Goal: Transaction & Acquisition: Purchase product/service

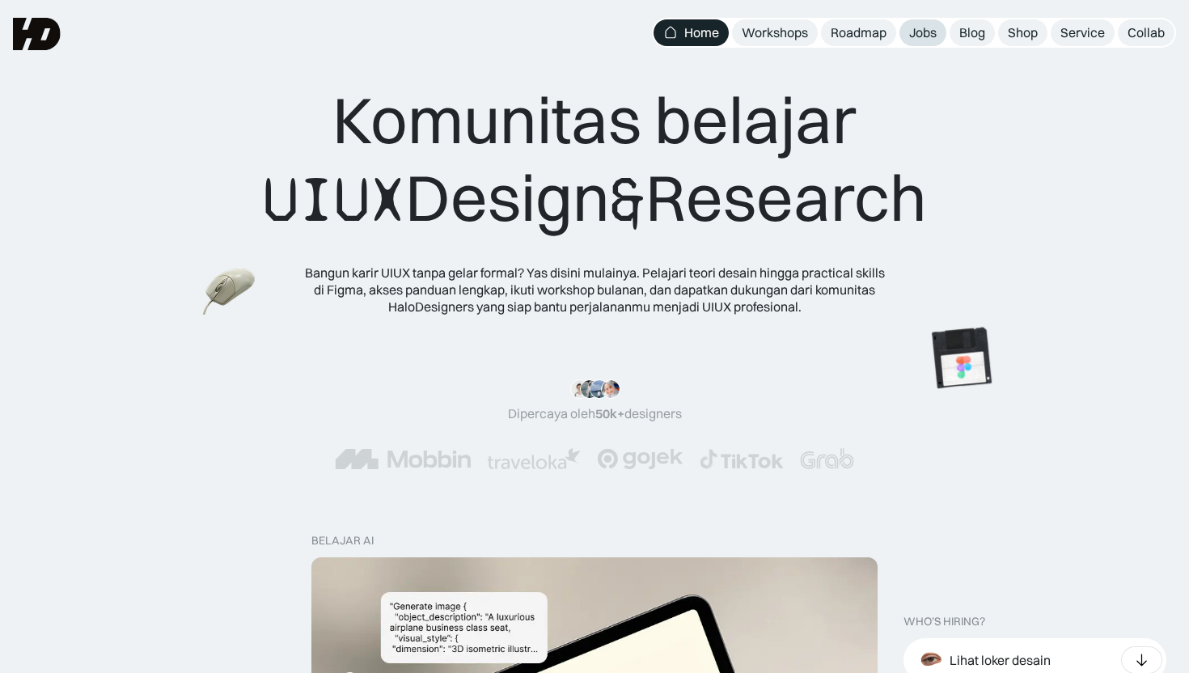
click at [909, 32] on div "Jobs" at bounding box center [923, 32] width 28 height 17
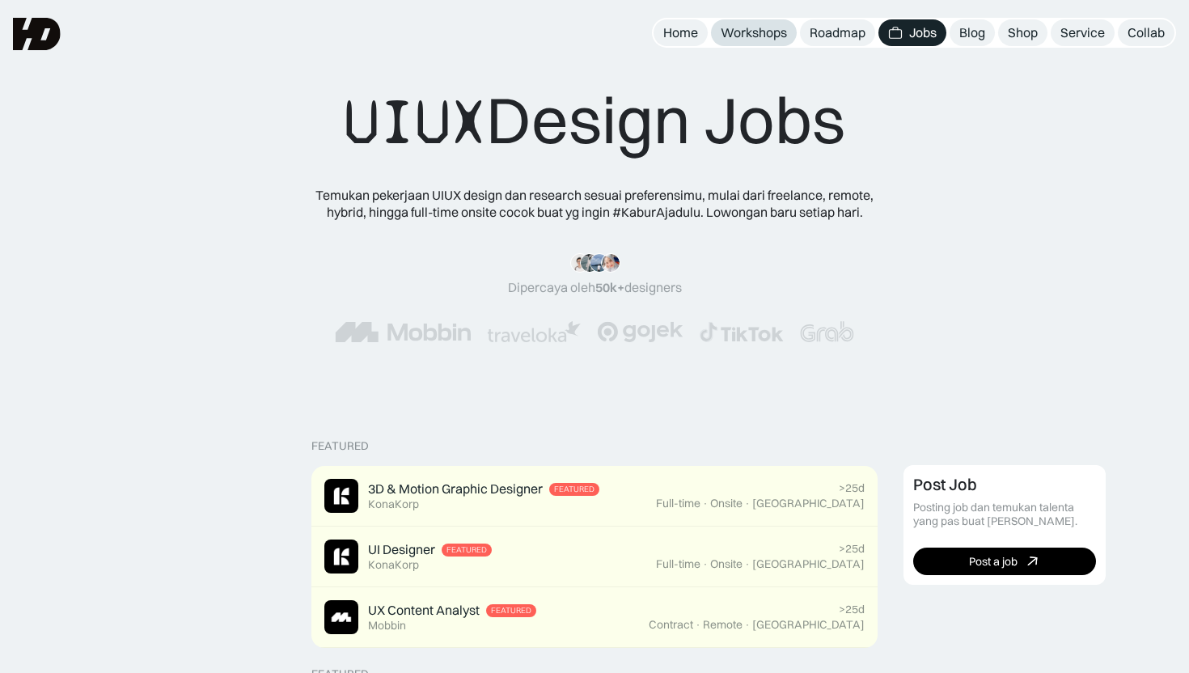
click at [763, 39] on div "Workshops" at bounding box center [754, 32] width 66 height 17
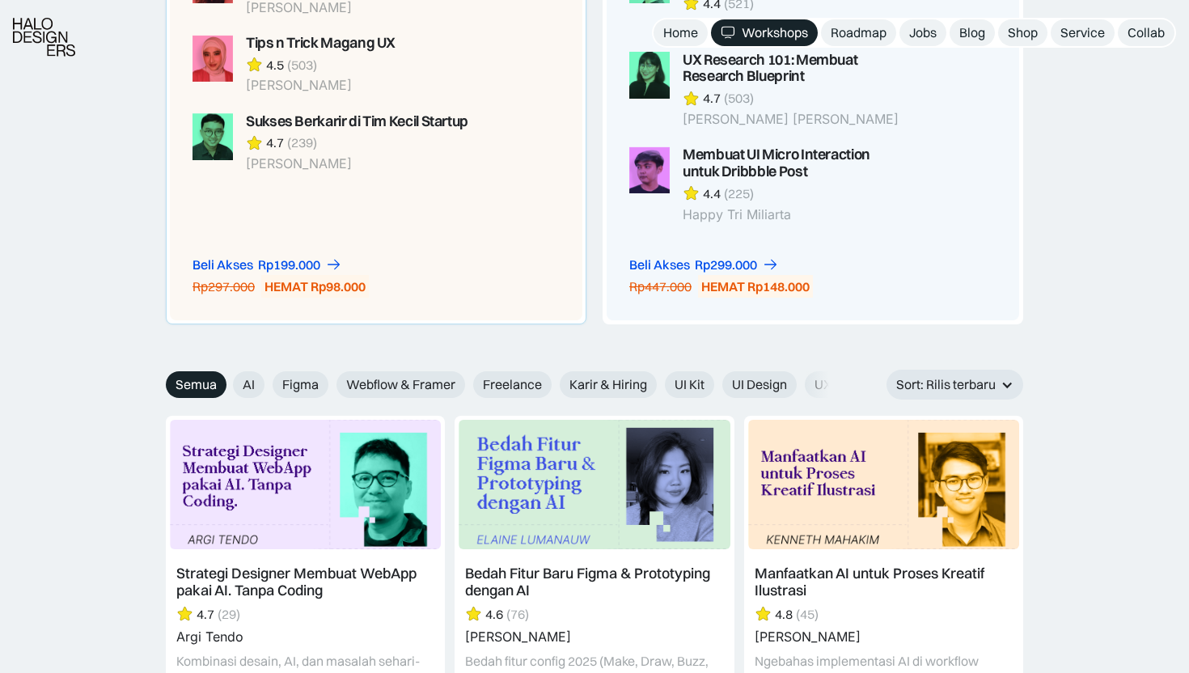
scroll to position [1539, 0]
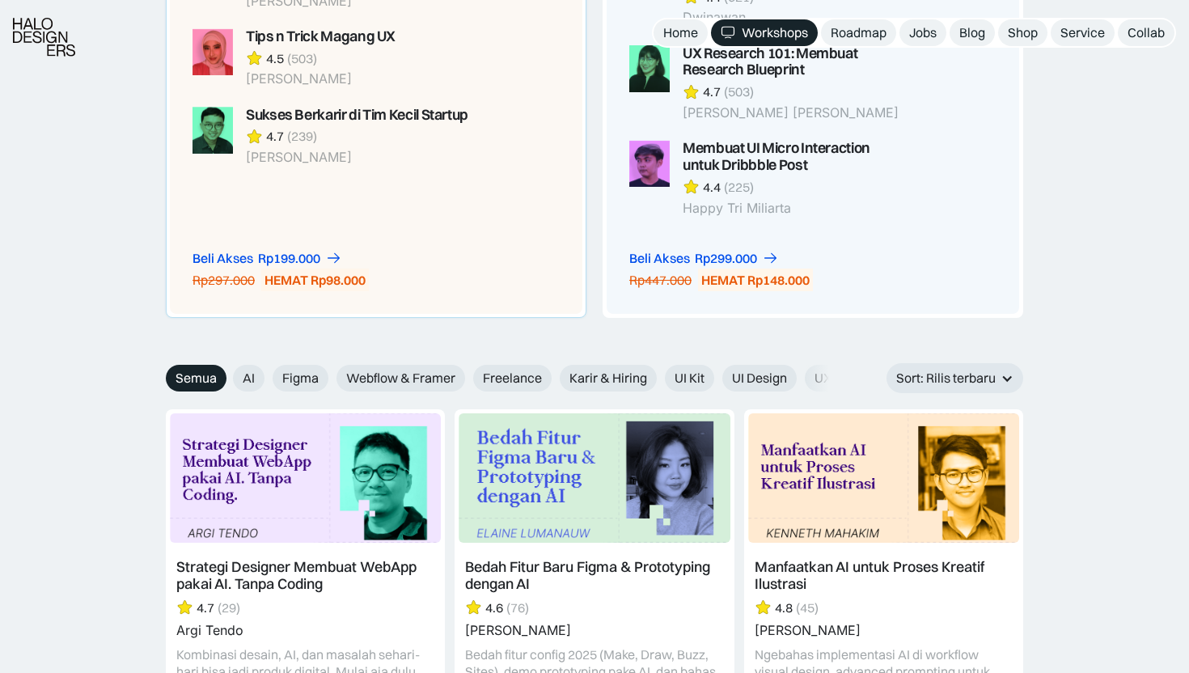
click at [393, 281] on div "Beli Akses Rp199.000 Rp297.000 HEMAT Rp98.000" at bounding box center [332, 271] width 278 height 42
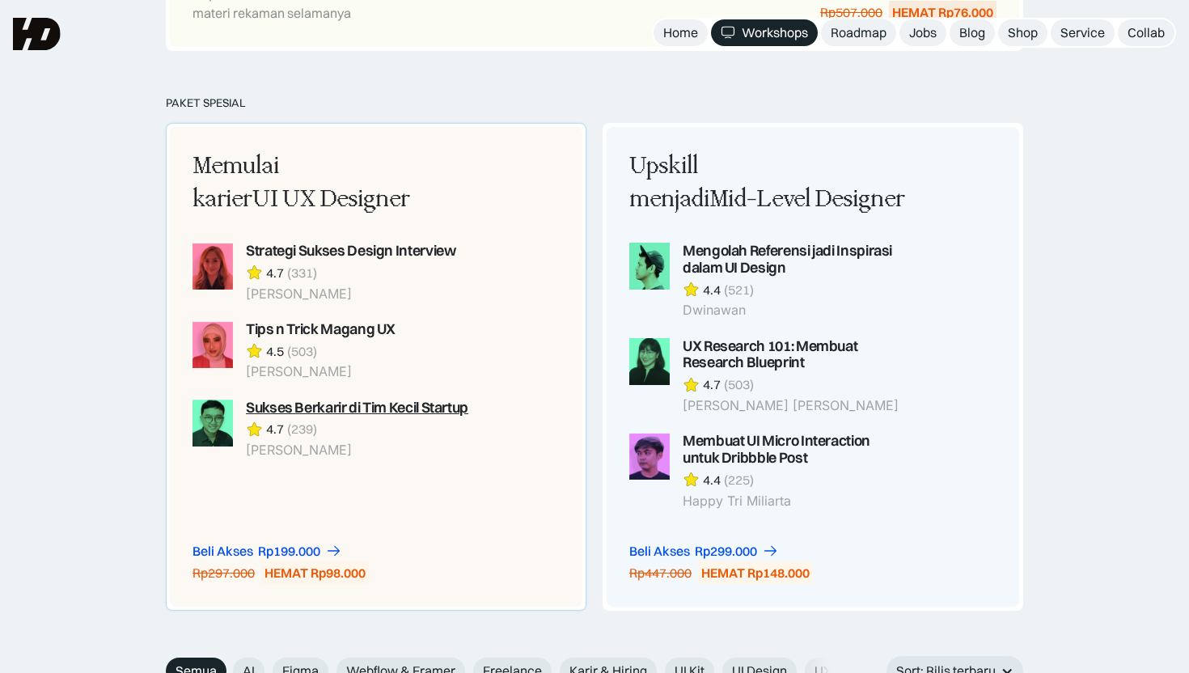
scroll to position [1245, 0]
click at [328, 554] on link "Beli Akses Rp199.000" at bounding box center [268, 552] width 150 height 17
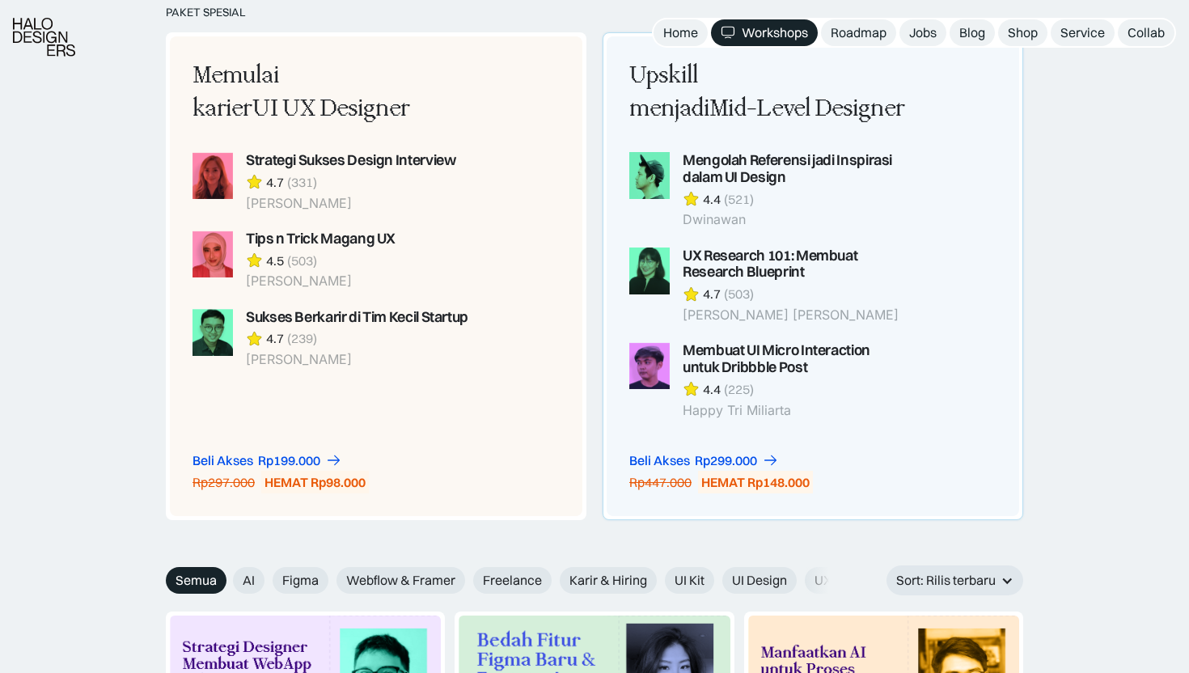
scroll to position [1341, 0]
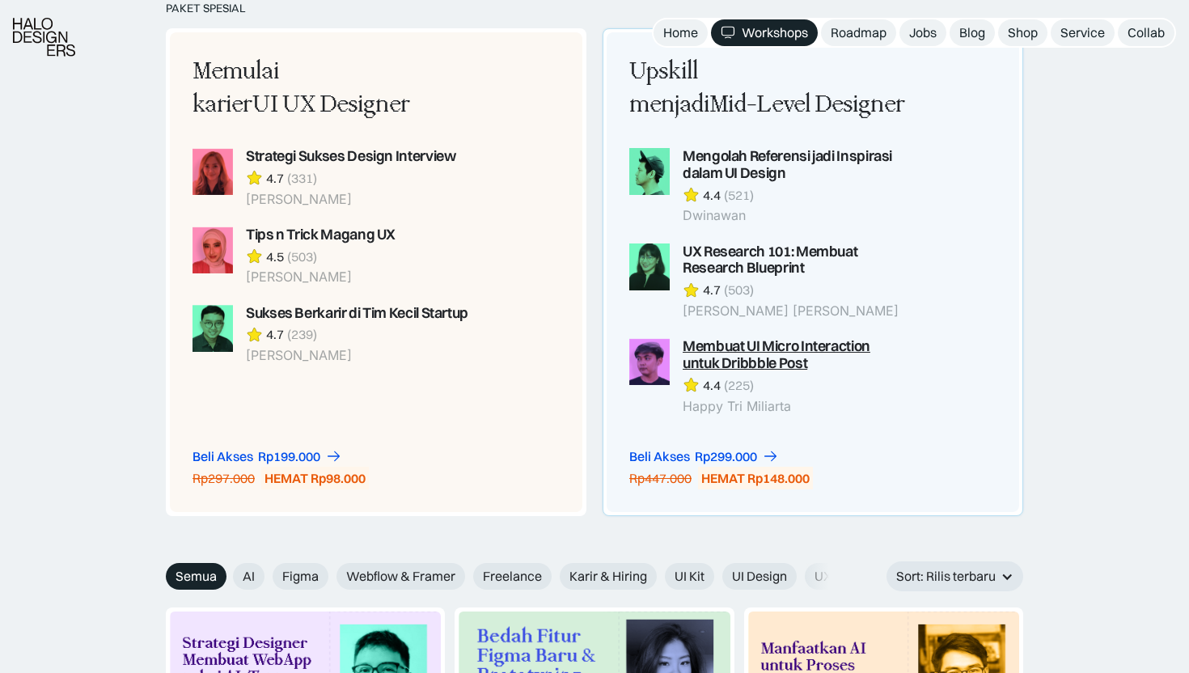
click at [859, 354] on div "Membuat UI Micro Interaction untuk Dribbble Post" at bounding box center [795, 355] width 225 height 34
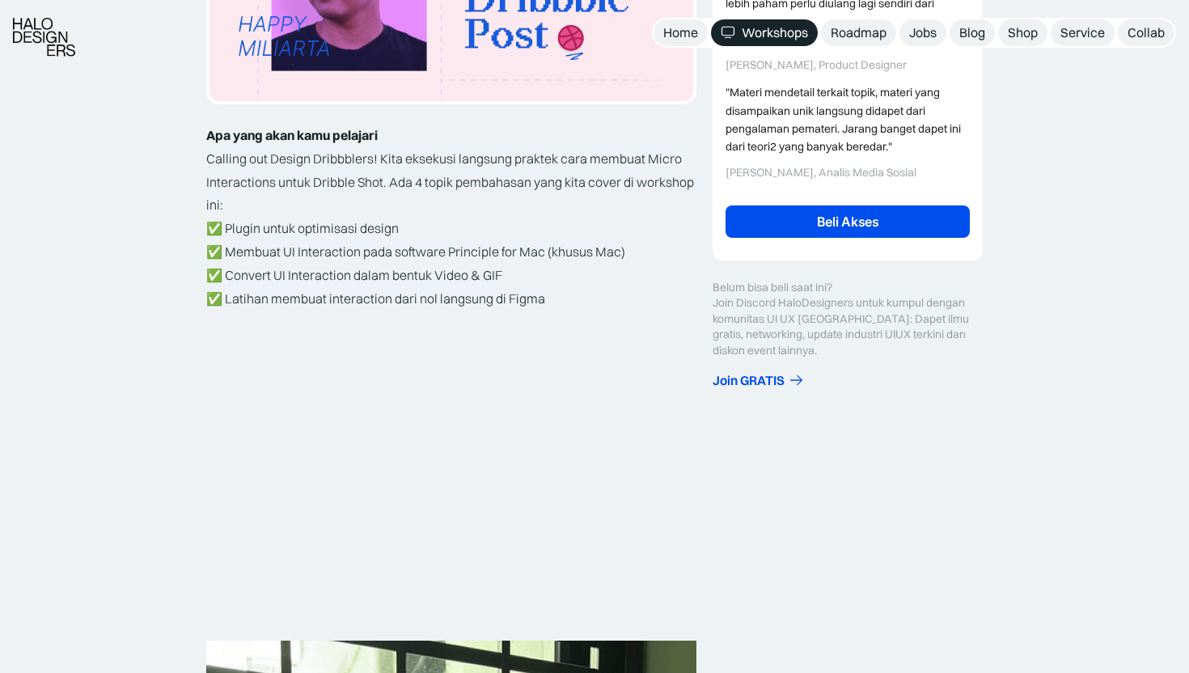
scroll to position [557, 0]
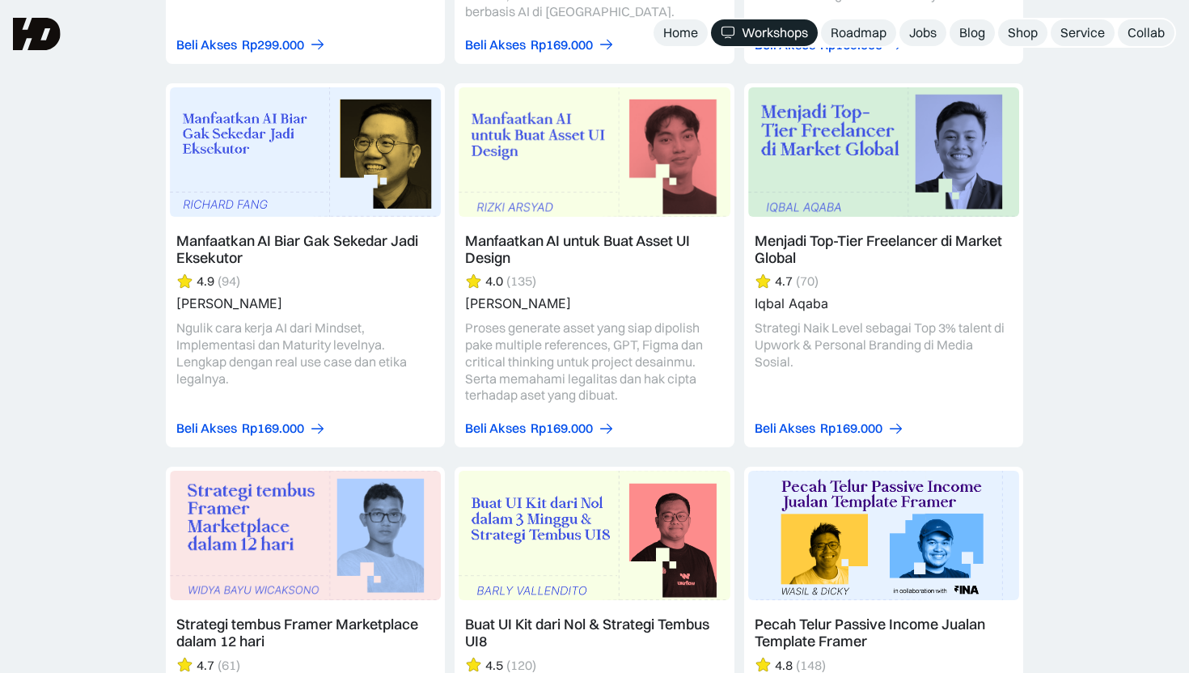
scroll to position [2231, 0]
click at [901, 192] on link at bounding box center [883, 266] width 279 height 364
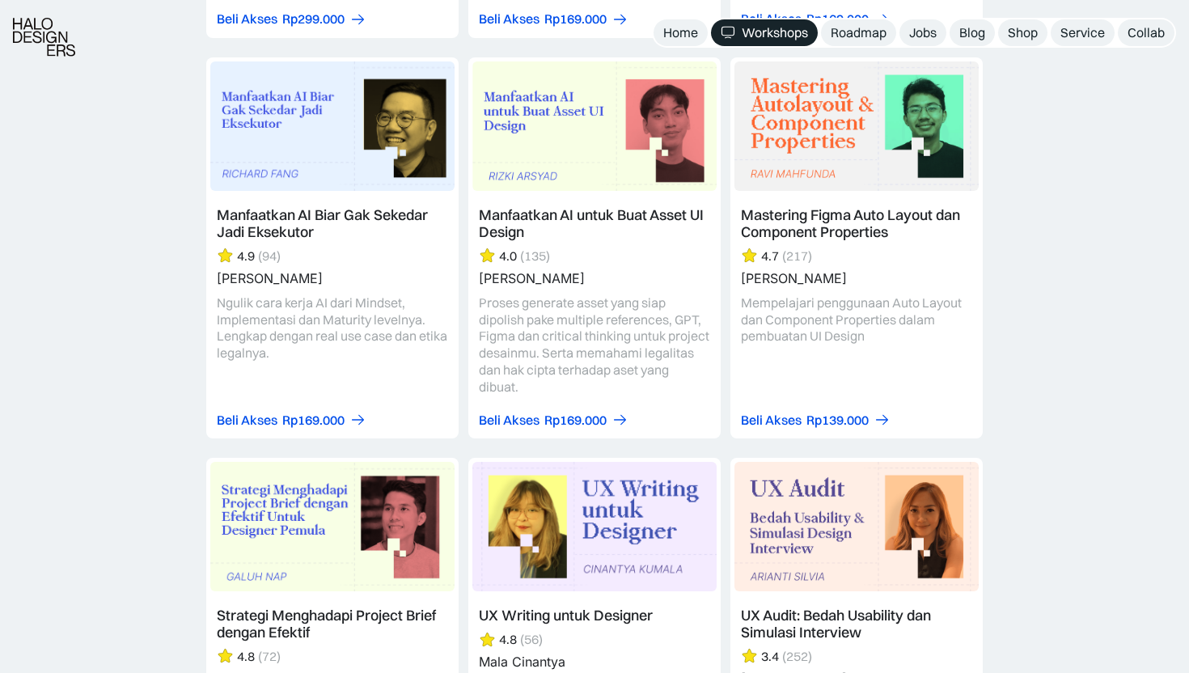
scroll to position [4769, 0]
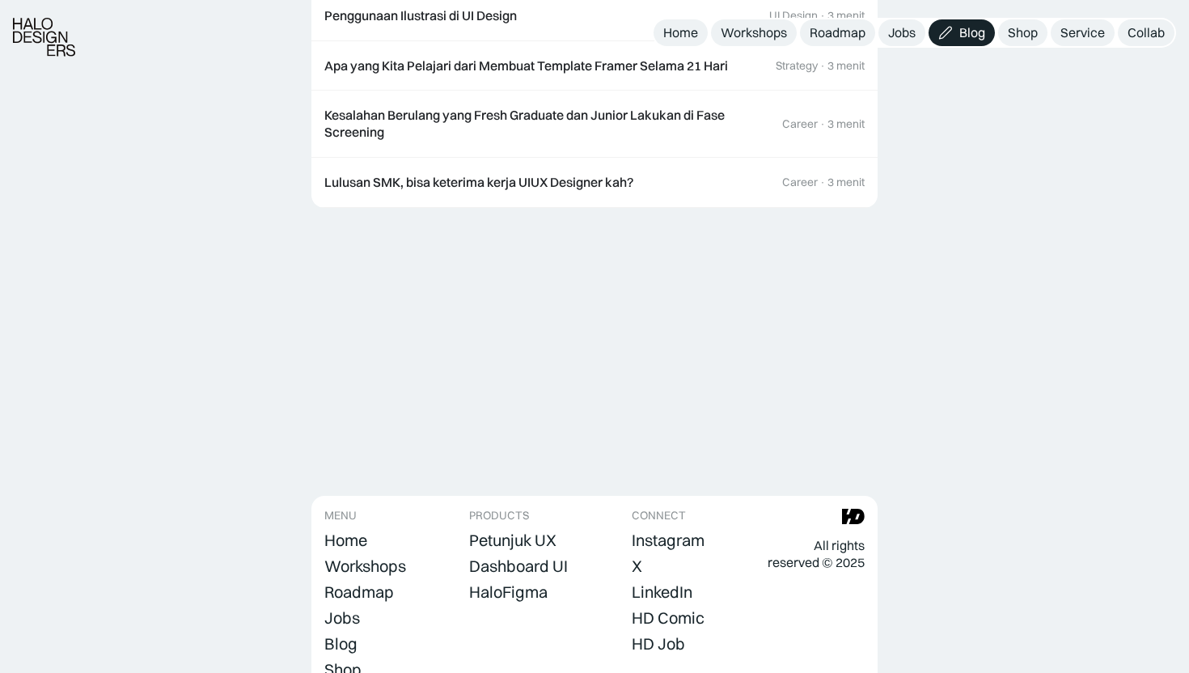
scroll to position [4274, 0]
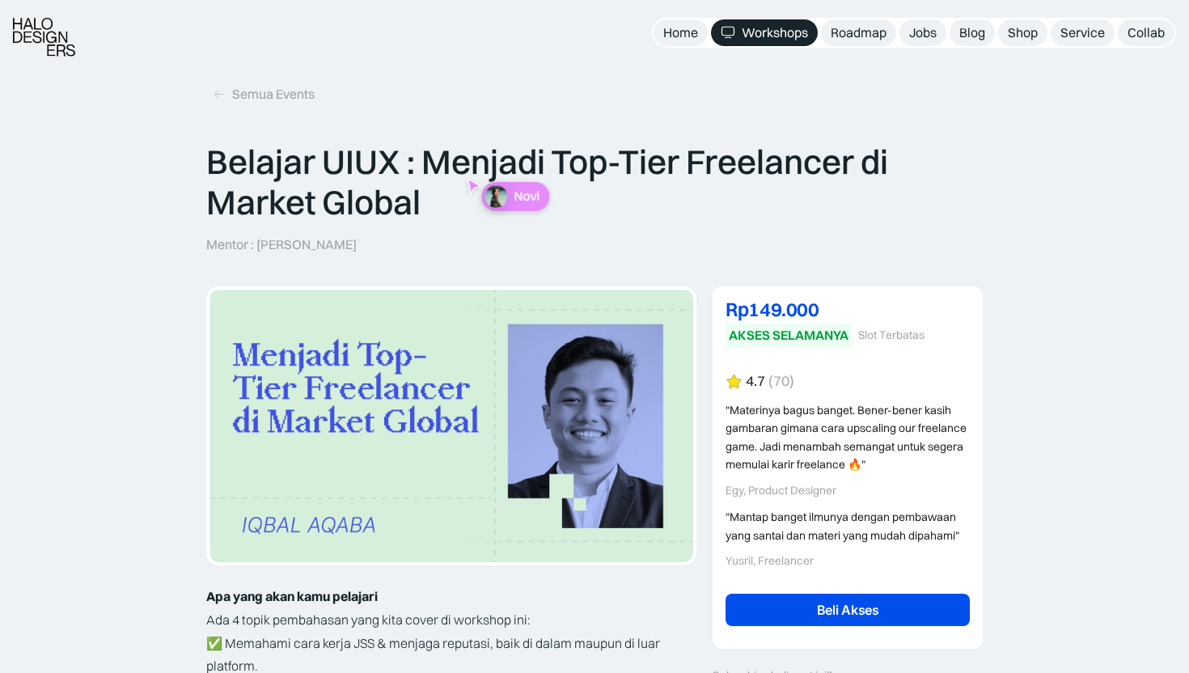
scroll to position [4769, 0]
